Goal: Find specific fact: Find specific fact

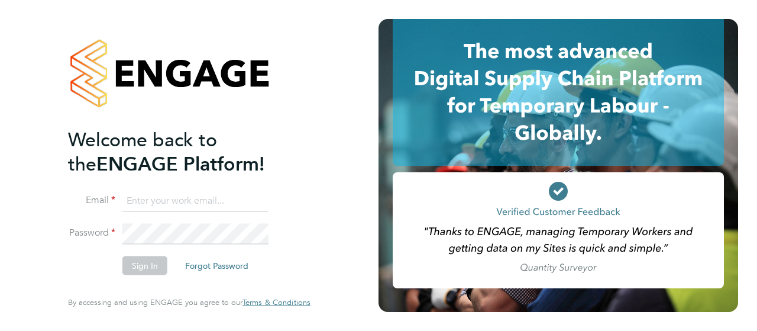
click at [157, 202] on input at bounding box center [195, 200] width 146 height 21
type input "[EMAIL_ADDRESS][PERSON_NAME][DOMAIN_NAME]"
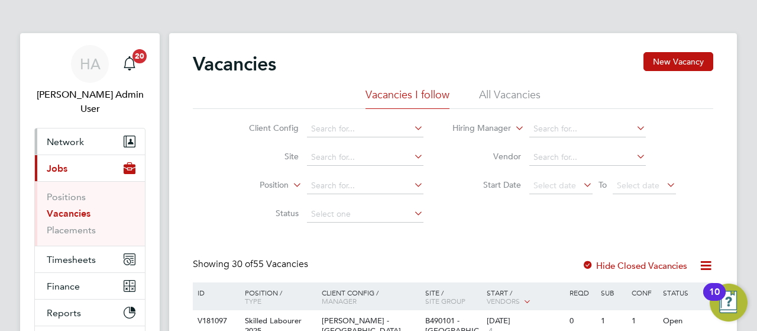
click at [62, 136] on span "Network" at bounding box center [65, 141] width 37 height 11
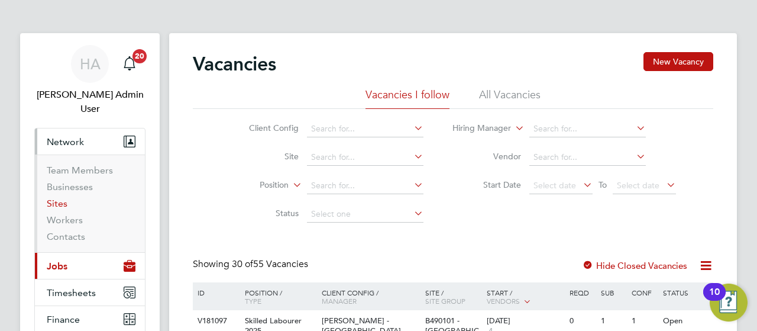
click at [62, 198] on link "Sites" at bounding box center [57, 203] width 21 height 11
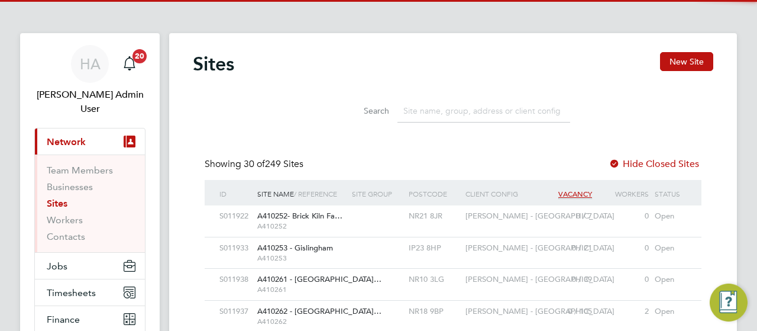
click at [416, 114] on input at bounding box center [483, 110] width 173 height 23
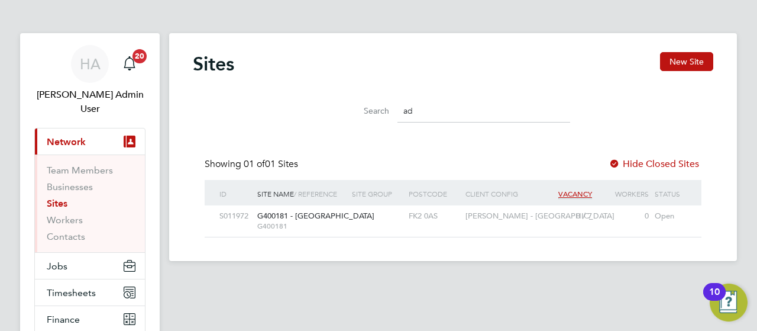
type input "a"
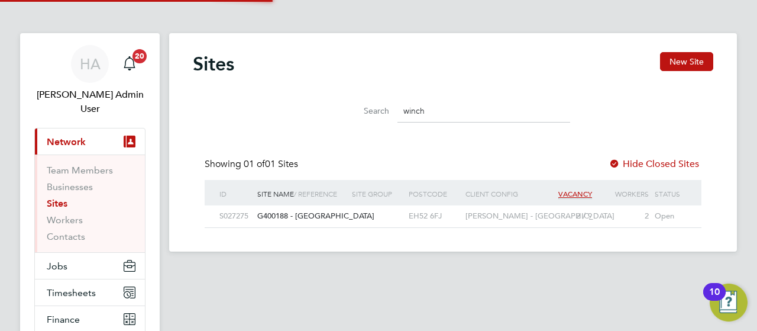
type input "winch"
click at [353, 217] on span at bounding box center [353, 216] width 2 height 10
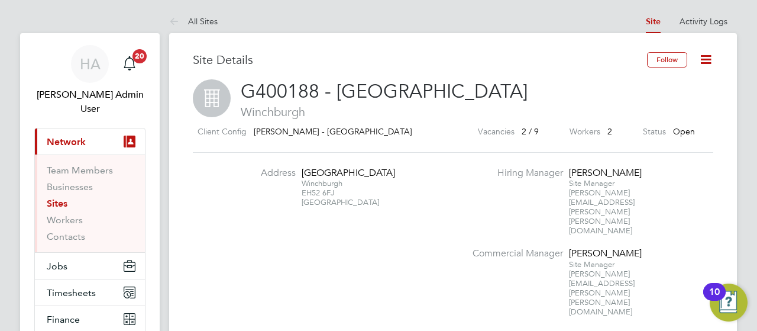
drag, startPoint x: 336, startPoint y: 203, endPoint x: 304, endPoint y: 173, distance: 43.5
click at [304, 173] on div "Duntarvie Castle Road Winchburgh EH52 6FJ United Kingdom" at bounding box center [339, 187] width 74 height 41
copy div "Duntarvie Castle Road Winchburgh EH52 6FJ"
